Goal: Find specific page/section: Find specific page/section

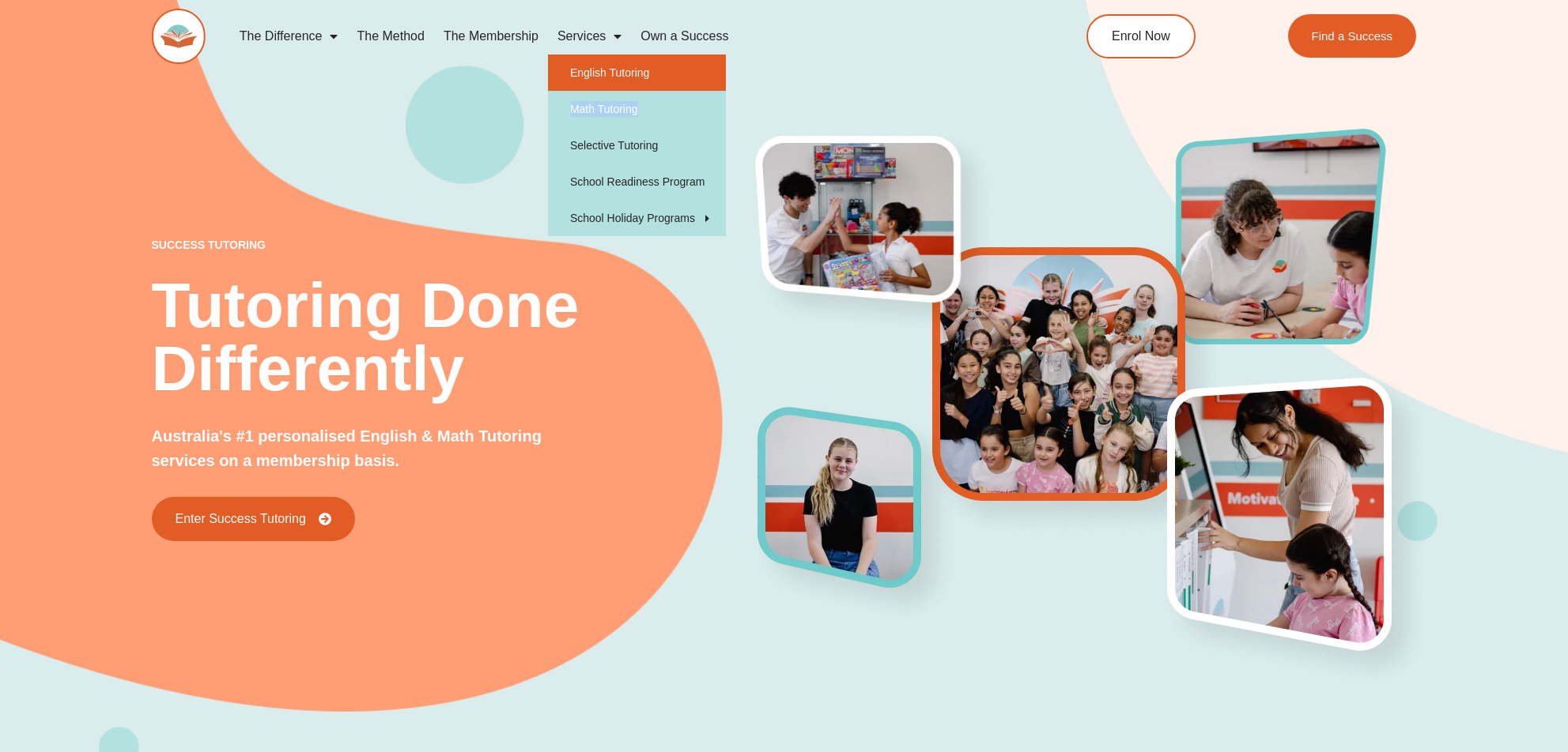
click at [616, 71] on link "English Tutoring" at bounding box center [637, 73] width 178 height 37
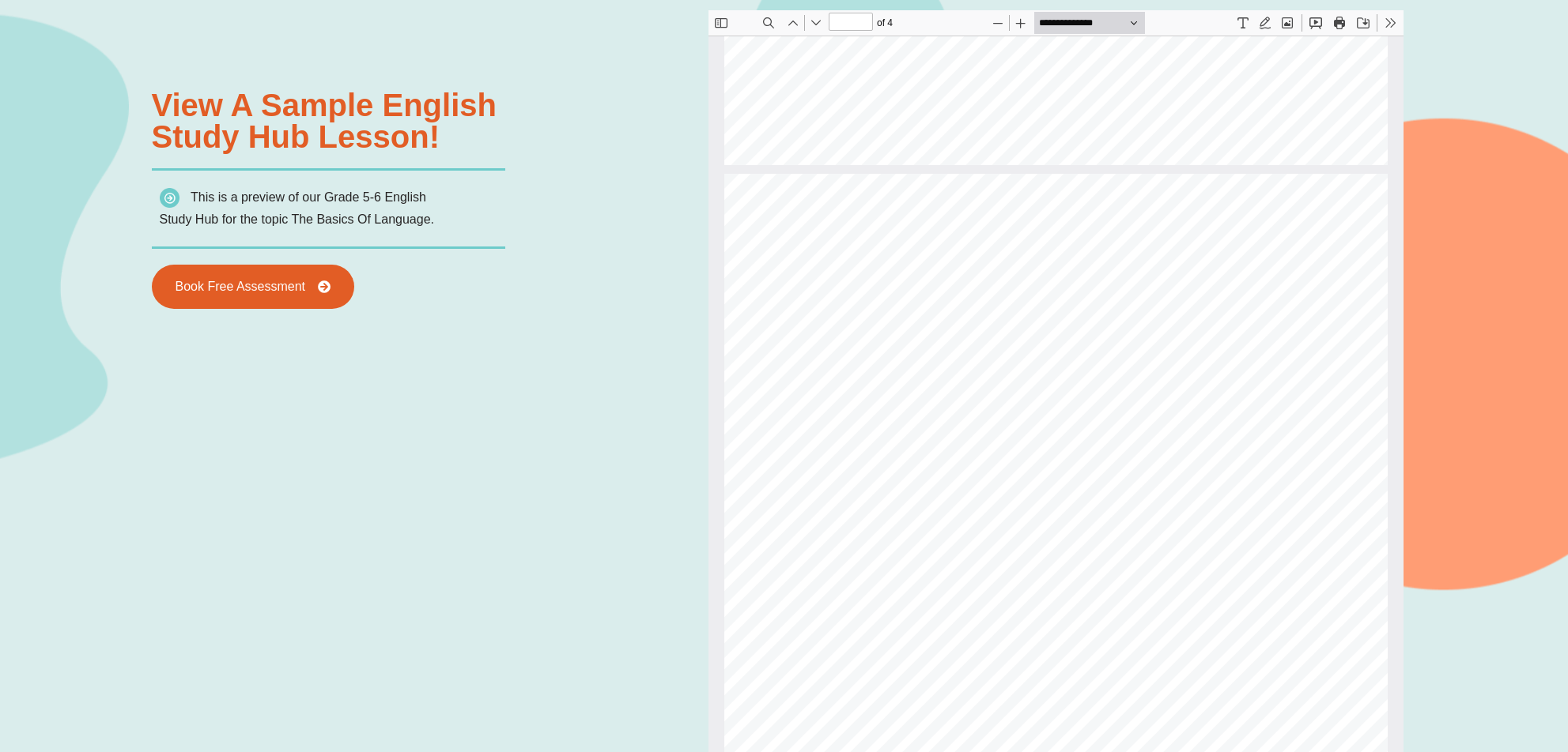
scroll to position [62, 0]
type input "*"
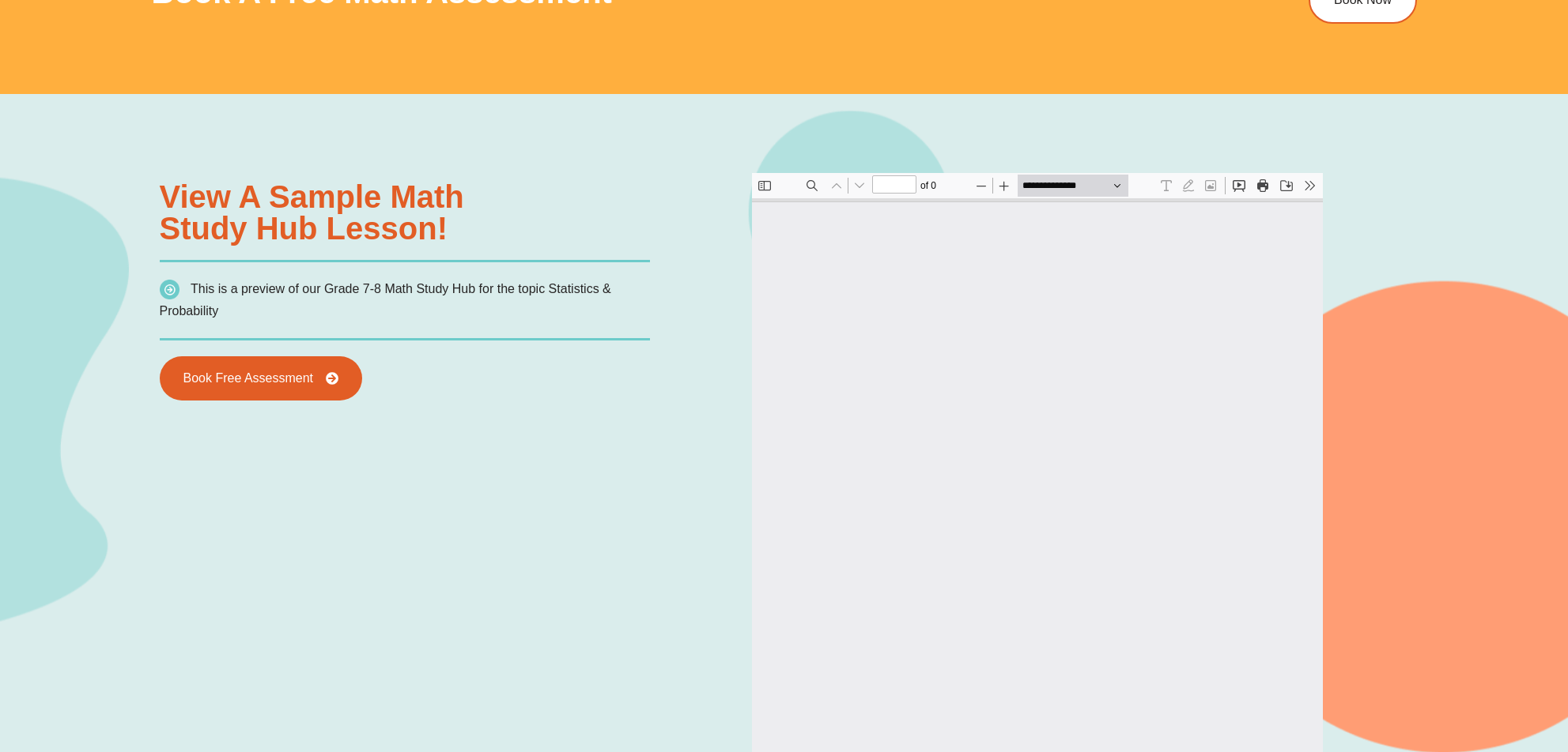
type input "*"
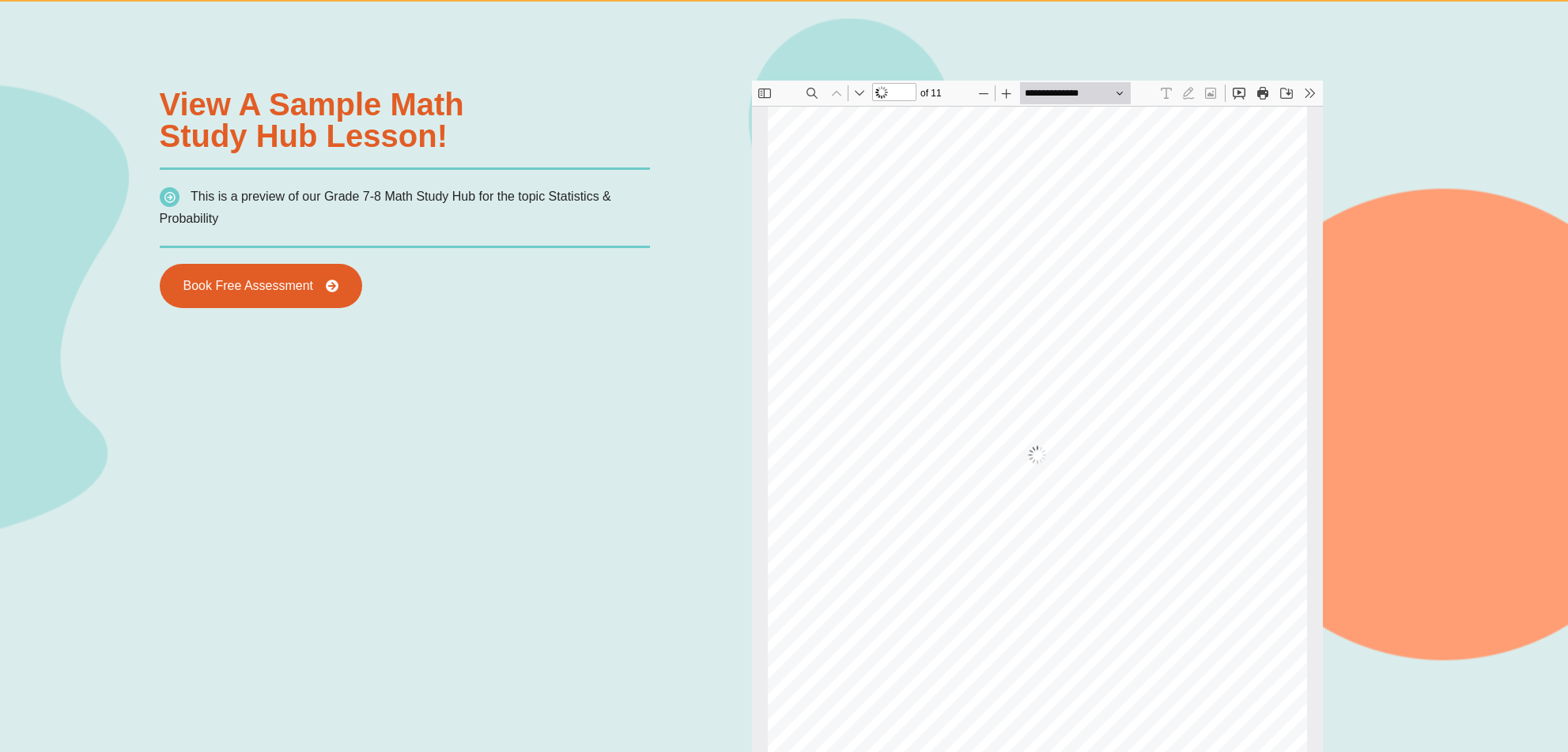
scroll to position [1406, 0]
